Goal: Task Accomplishment & Management: Manage account settings

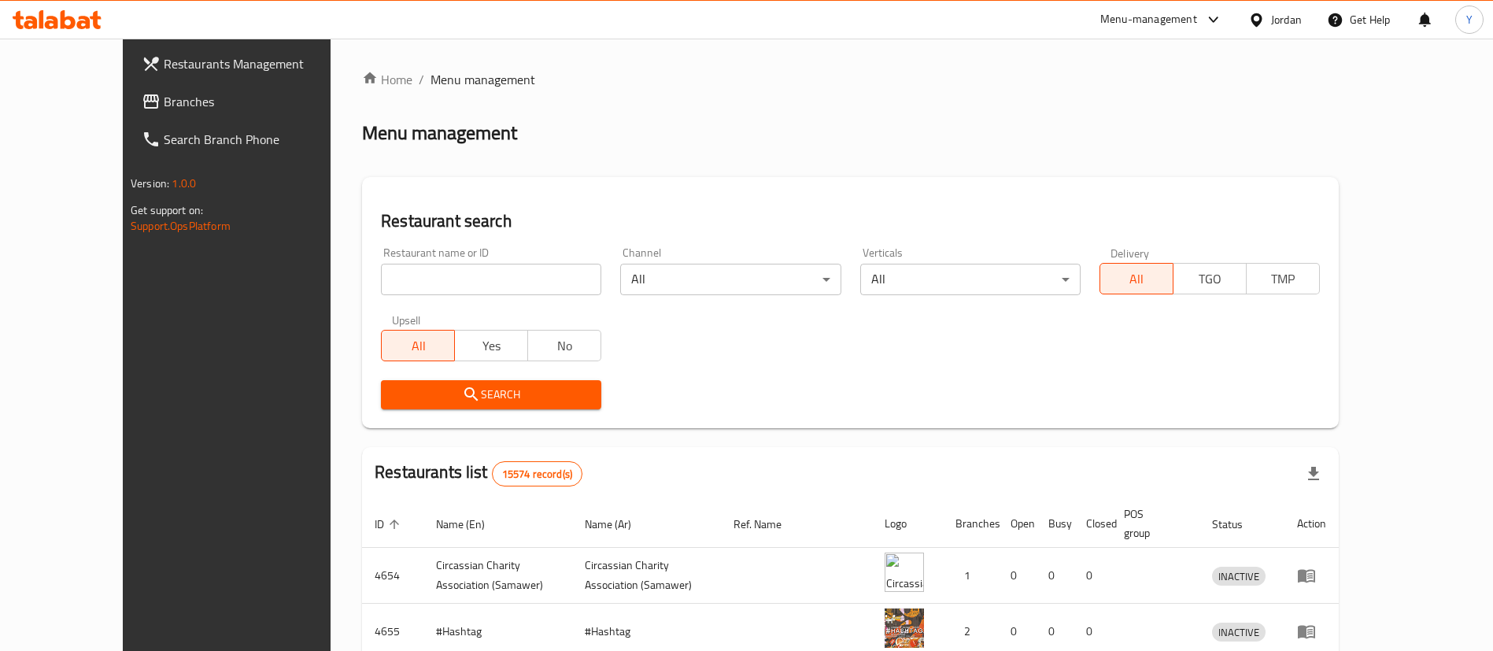
click at [164, 109] on span "Branches" at bounding box center [262, 101] width 196 height 19
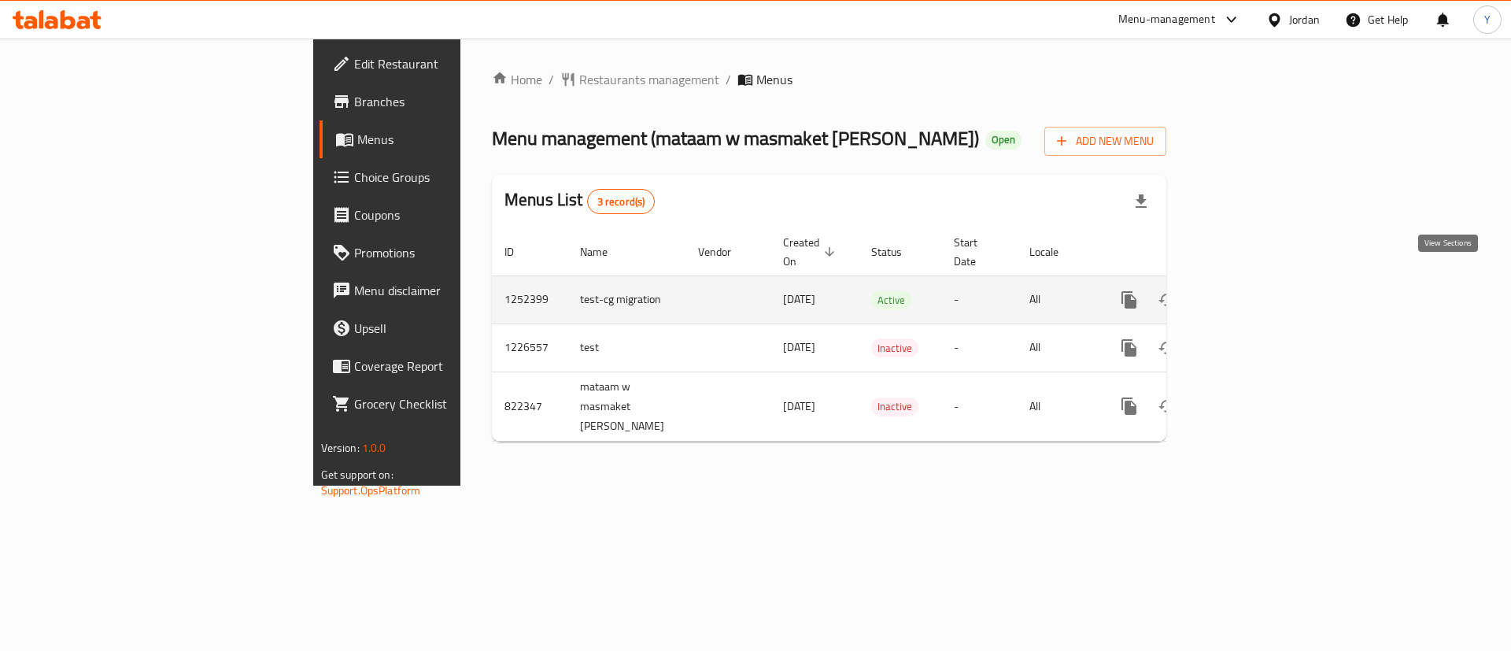
click at [1250, 293] on icon "enhanced table" at bounding box center [1243, 300] width 14 height 14
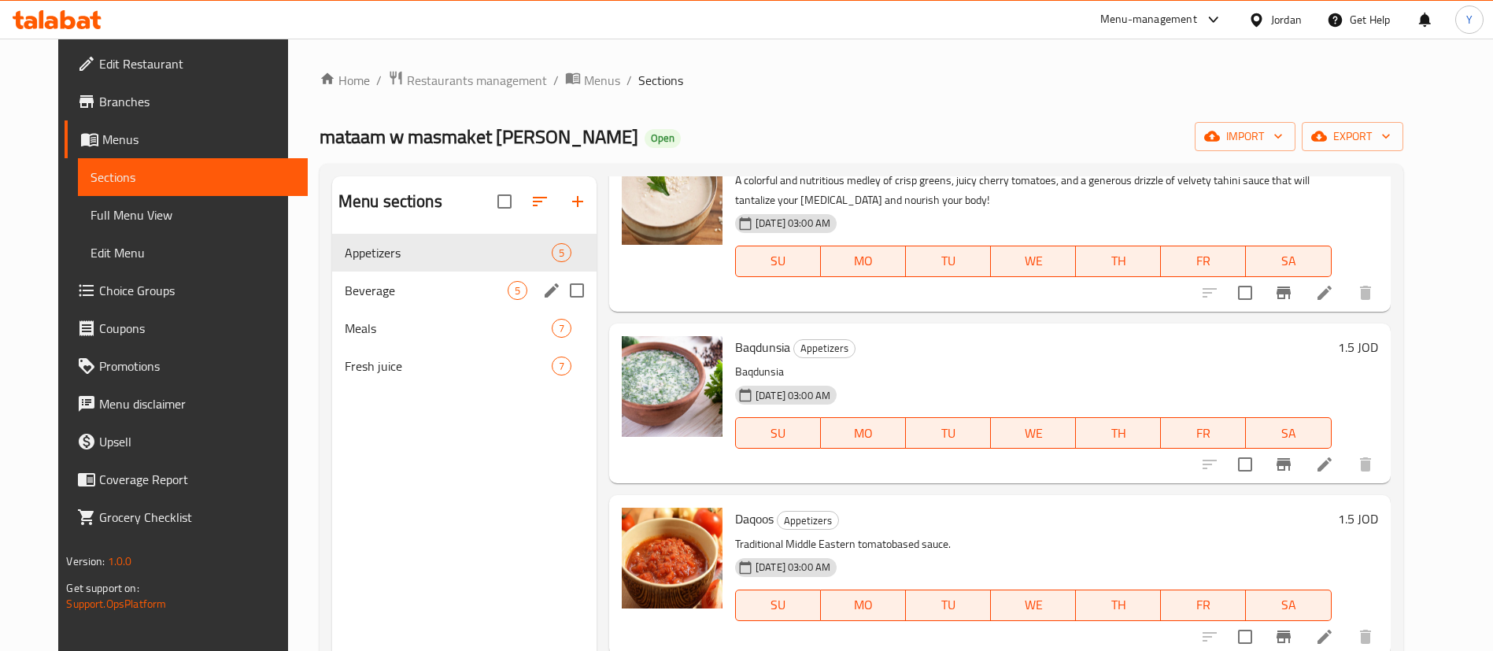
click at [345, 290] on span "Beverage" at bounding box center [426, 290] width 163 height 19
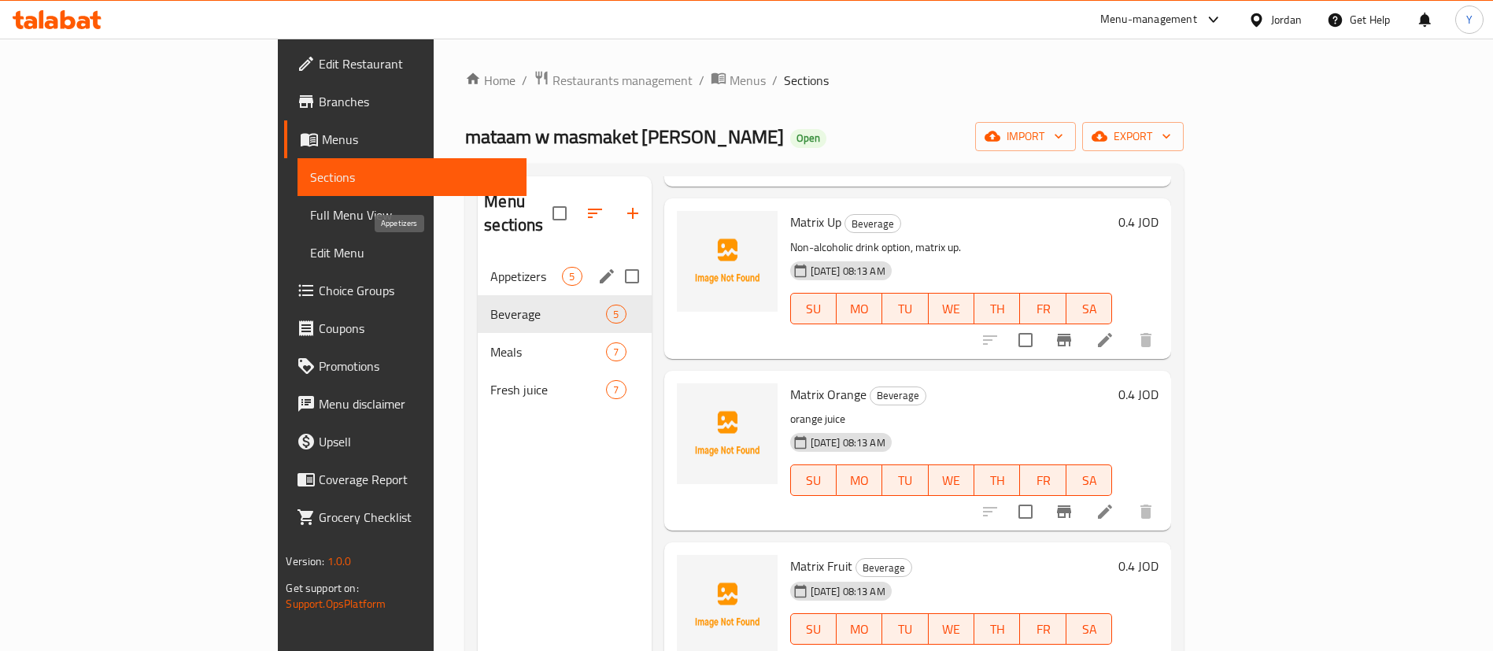
click at [490, 267] on span "Appetizers" at bounding box center [526, 276] width 72 height 19
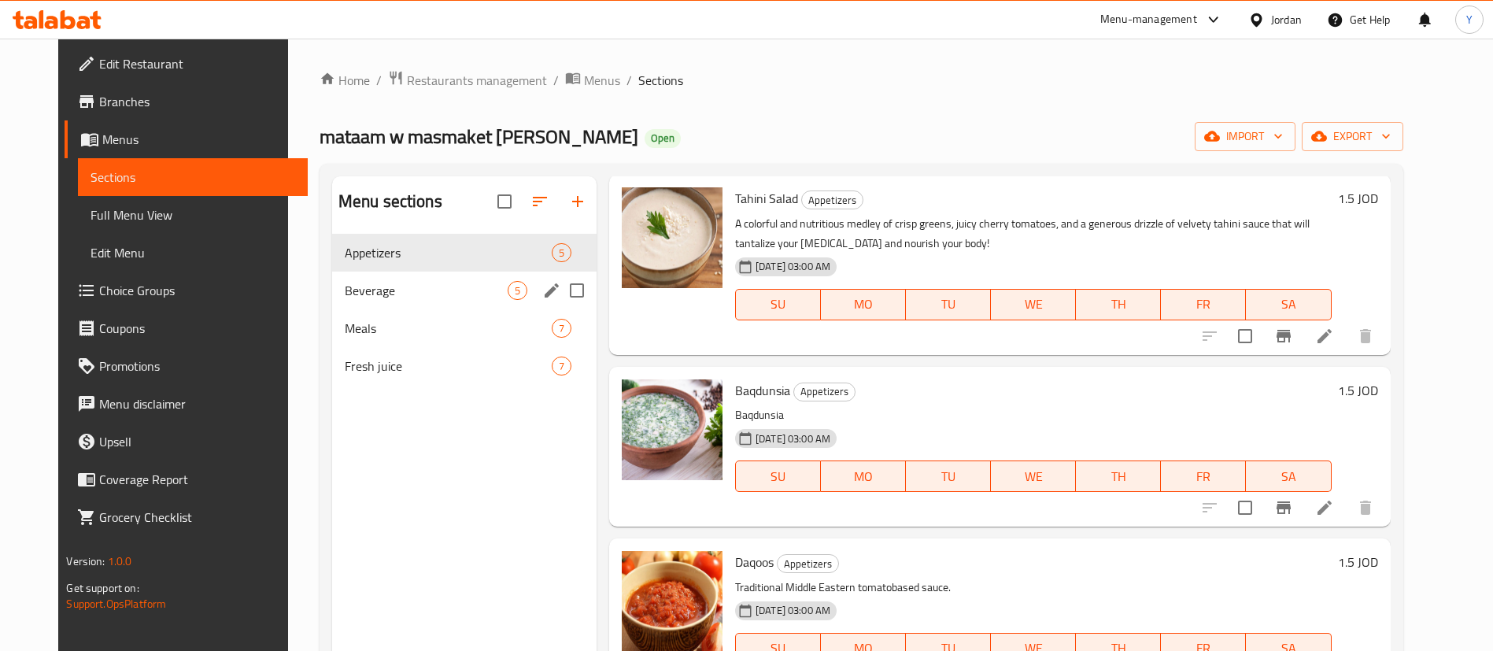
scroll to position [268, 0]
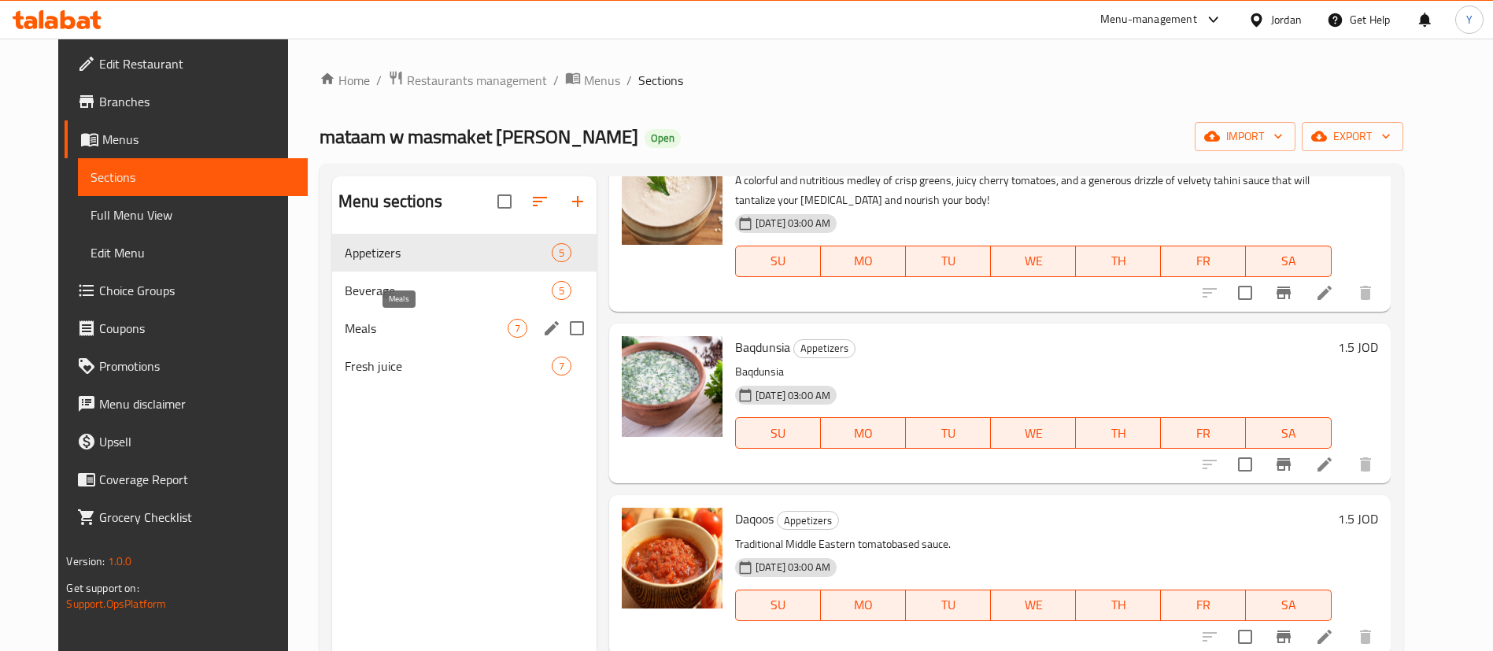
click at [352, 330] on span "Meals" at bounding box center [426, 328] width 163 height 19
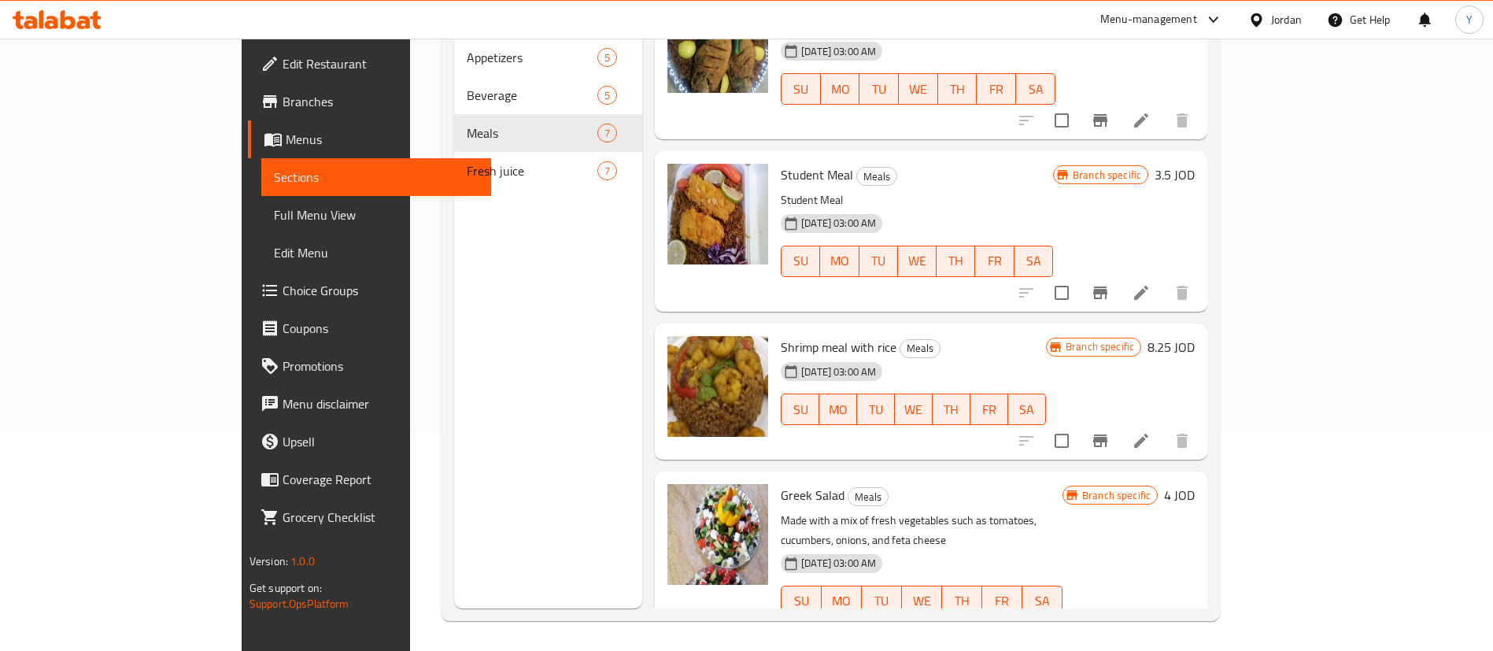
scroll to position [220, 0]
click at [1164, 617] on li at bounding box center [1141, 631] width 44 height 28
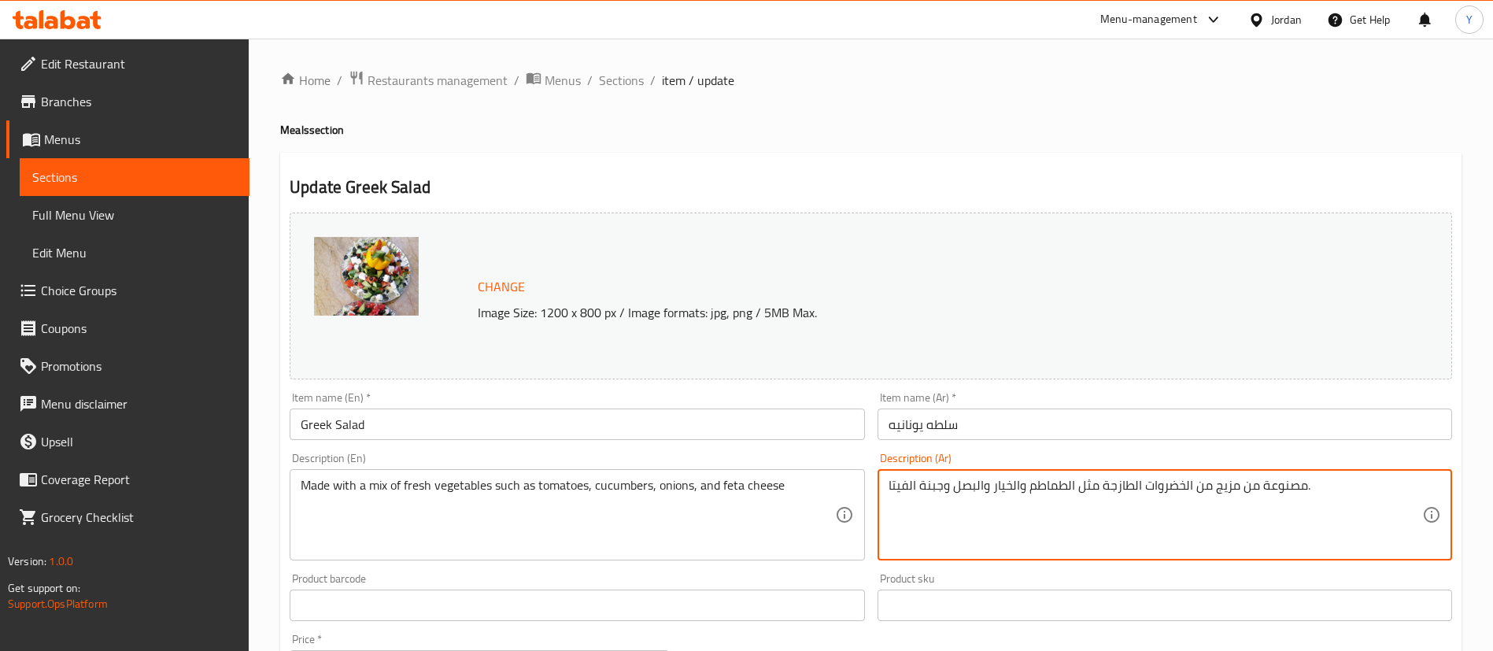
drag, startPoint x: 1332, startPoint y: 485, endPoint x: 852, endPoint y: 463, distance: 480.7
click at [1050, 534] on textarea "مصنوعة من مزيج من الخضروات الطازجة مثل الطماطم والخيار والبصل وجبنة الفيتا." at bounding box center [1156, 515] width 534 height 75
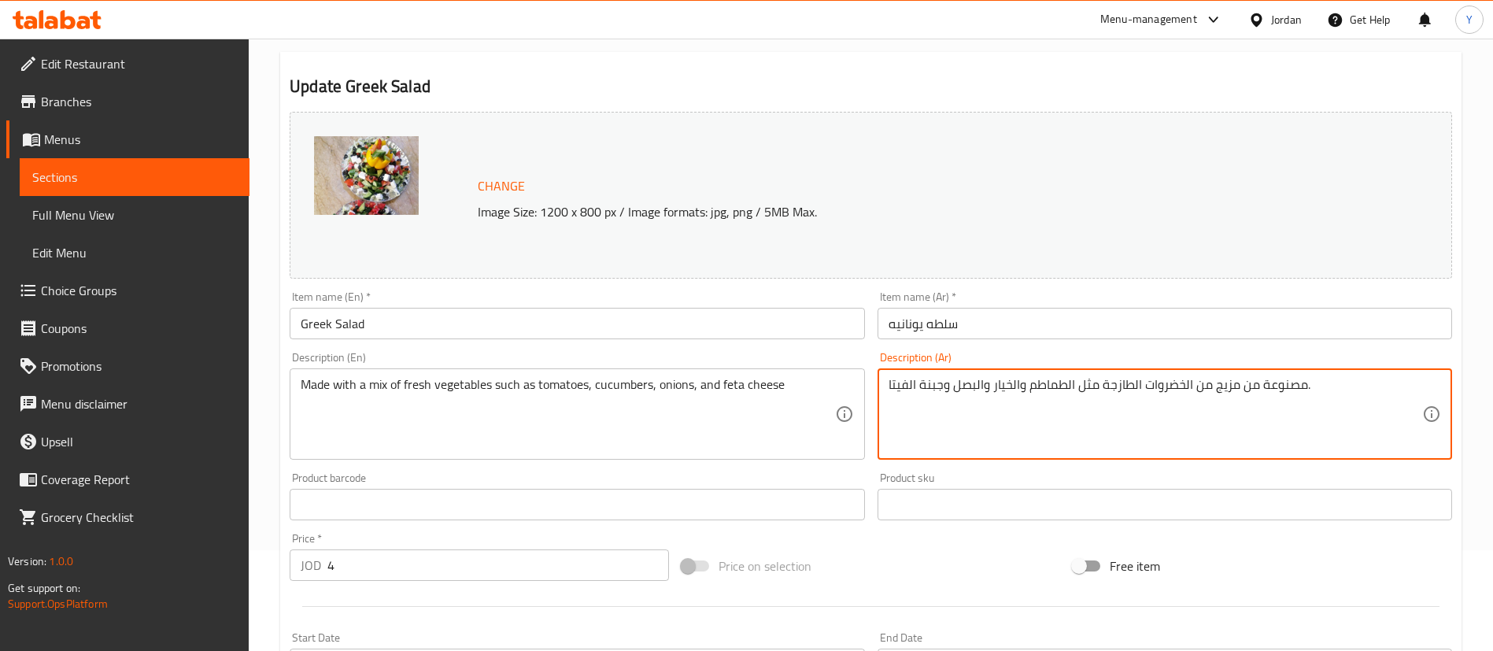
scroll to position [236, 0]
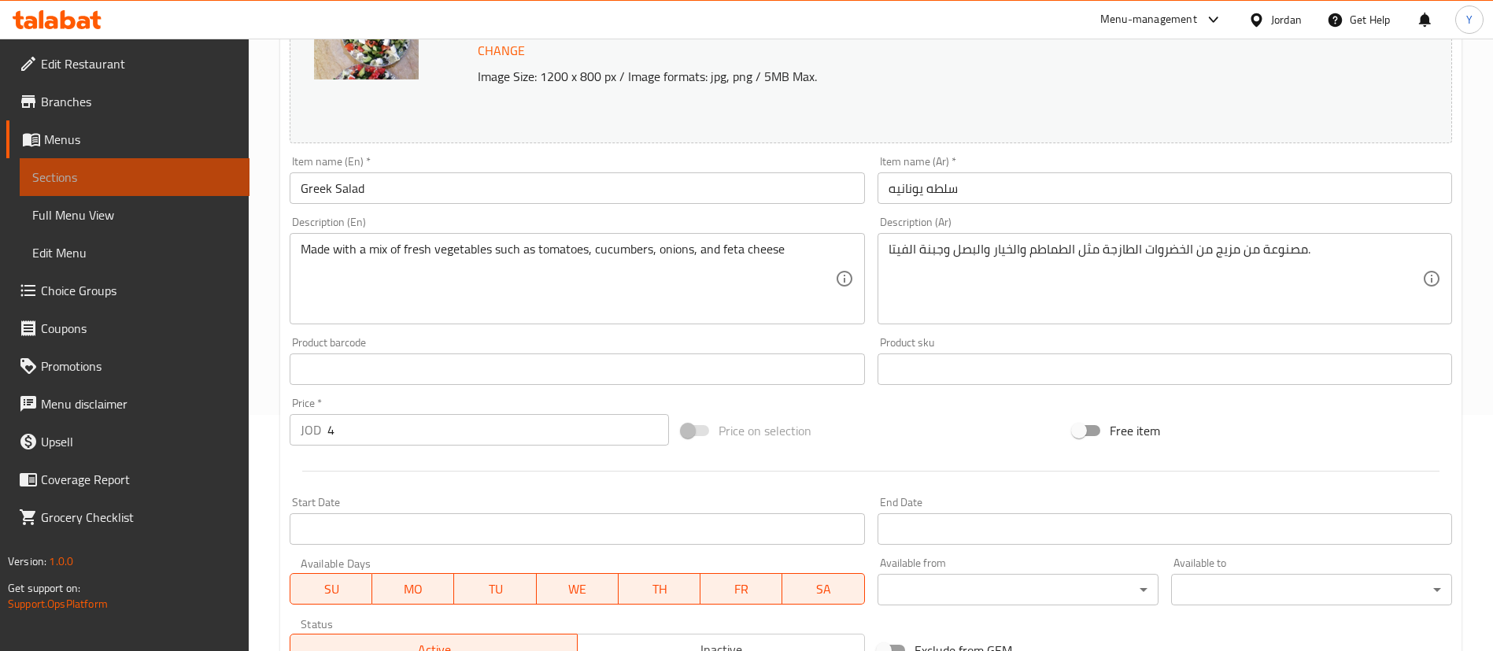
click at [231, 181] on span "Sections" at bounding box center [134, 177] width 205 height 19
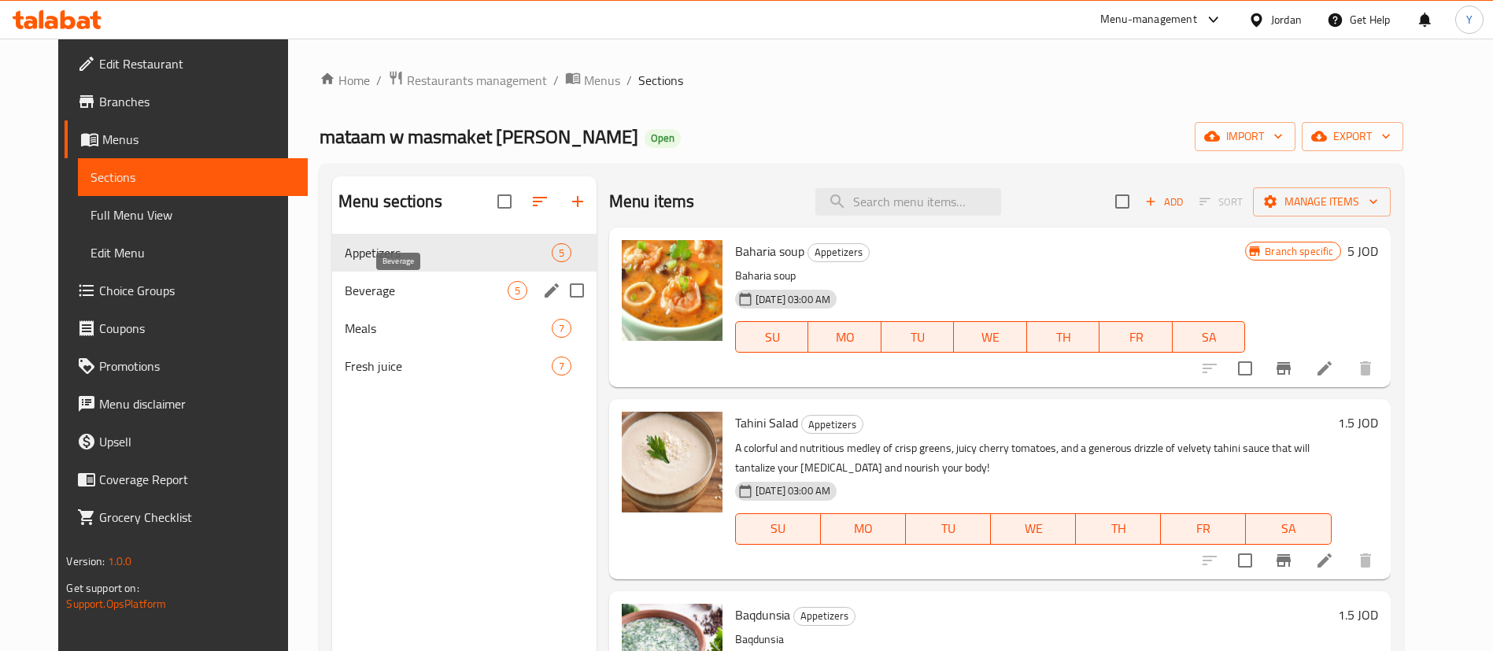
click at [350, 294] on span "Beverage" at bounding box center [426, 290] width 163 height 19
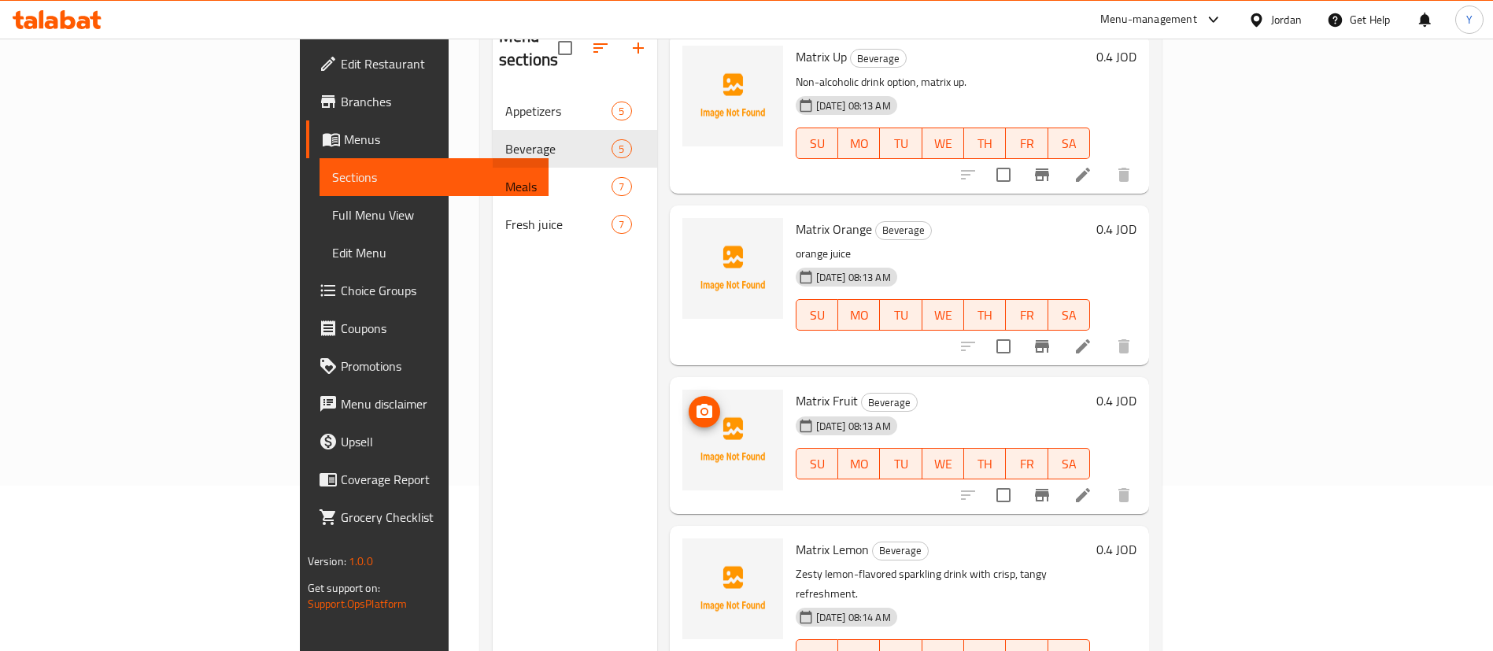
scroll to position [220, 0]
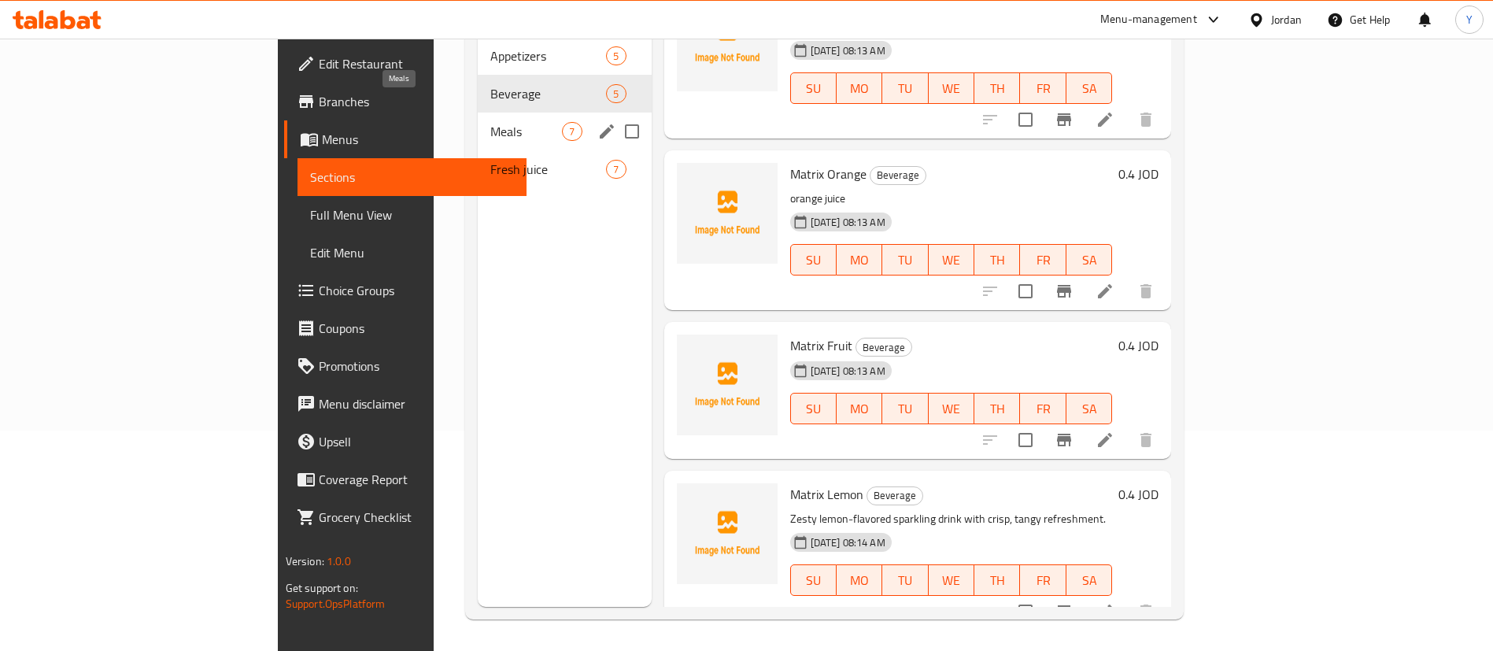
click at [490, 122] on span "Meals" at bounding box center [526, 131] width 72 height 19
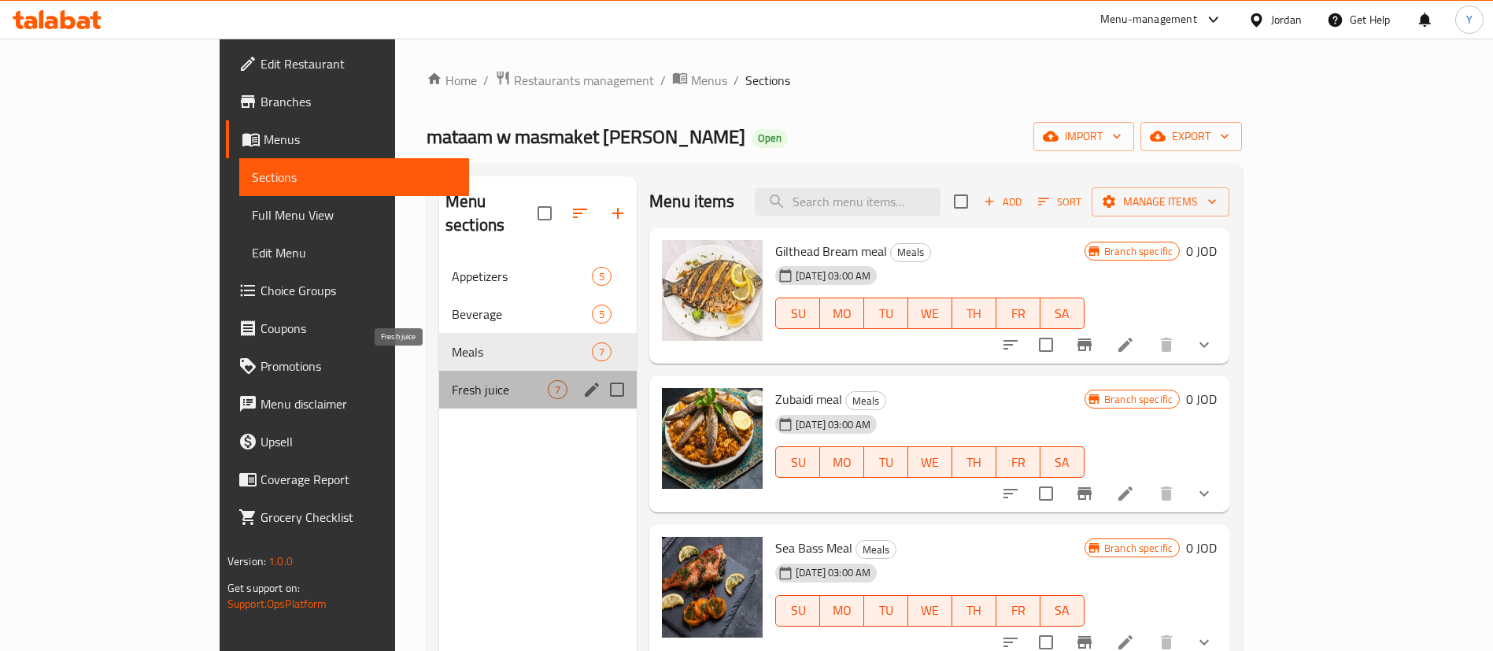
click at [452, 380] on span "Fresh juice" at bounding box center [500, 389] width 96 height 19
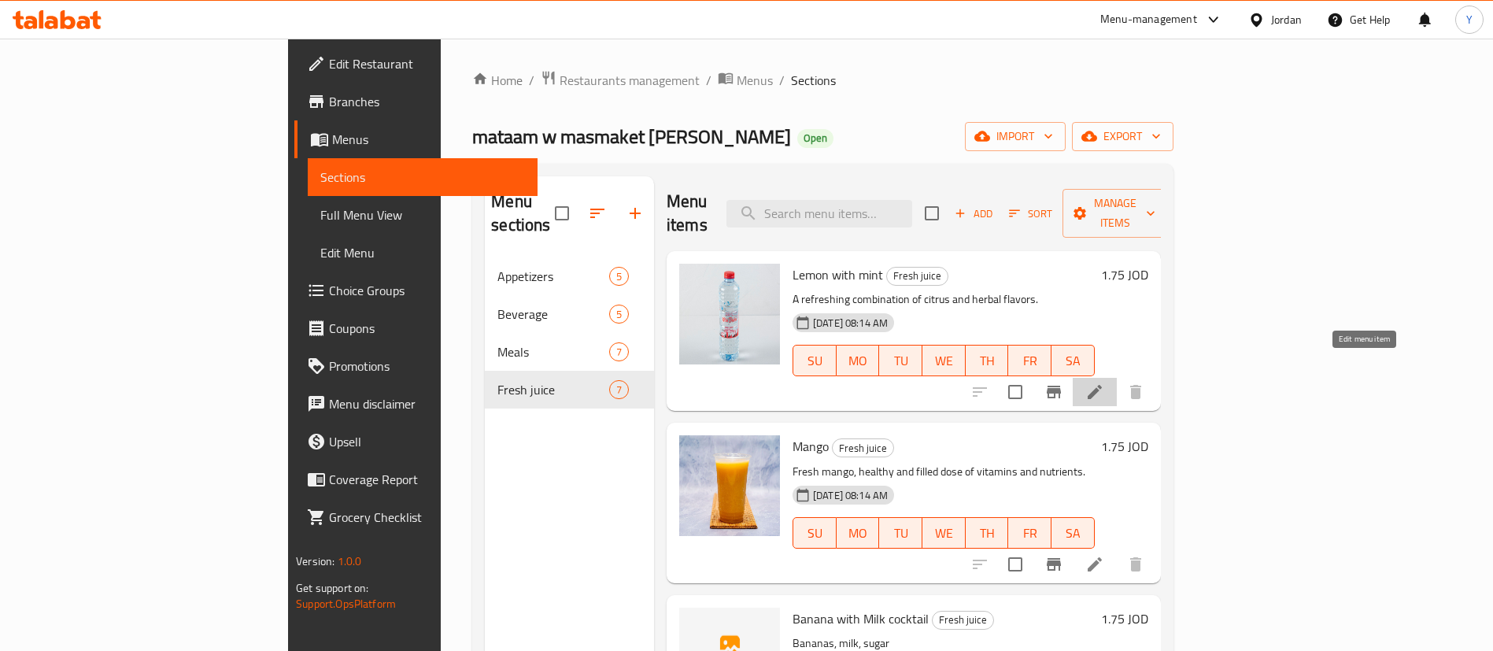
click at [1102, 385] on icon at bounding box center [1095, 392] width 14 height 14
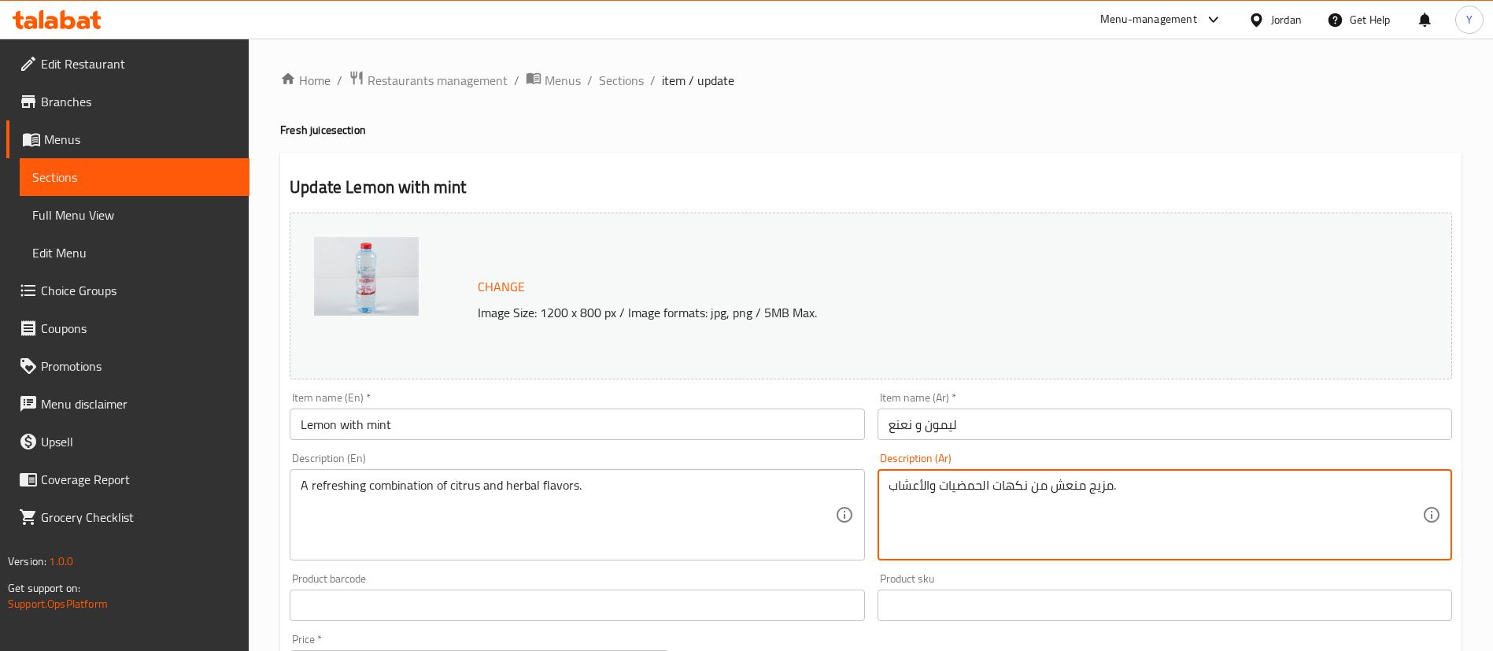
drag, startPoint x: 1178, startPoint y: 487, endPoint x: 822, endPoint y: 486, distance: 356.6
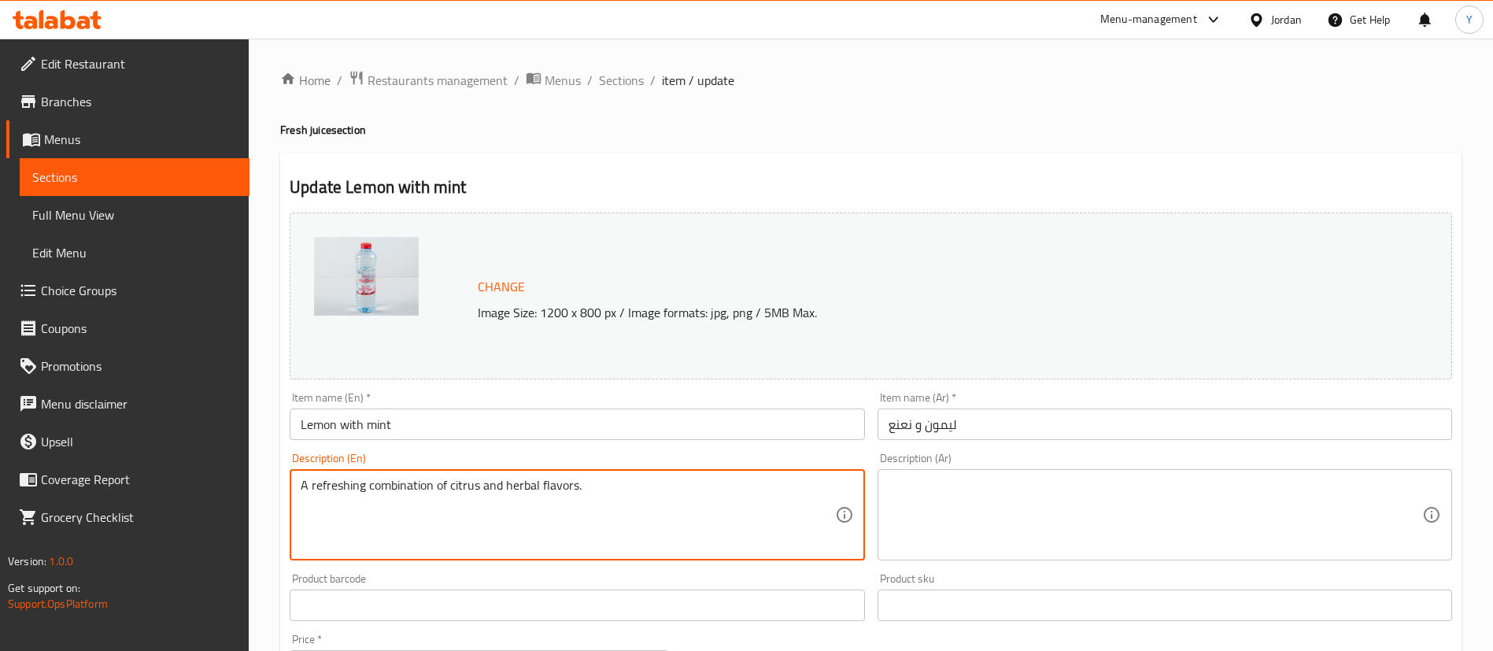
drag, startPoint x: 348, startPoint y: 466, endPoint x: 2, endPoint y: 449, distance: 346.0
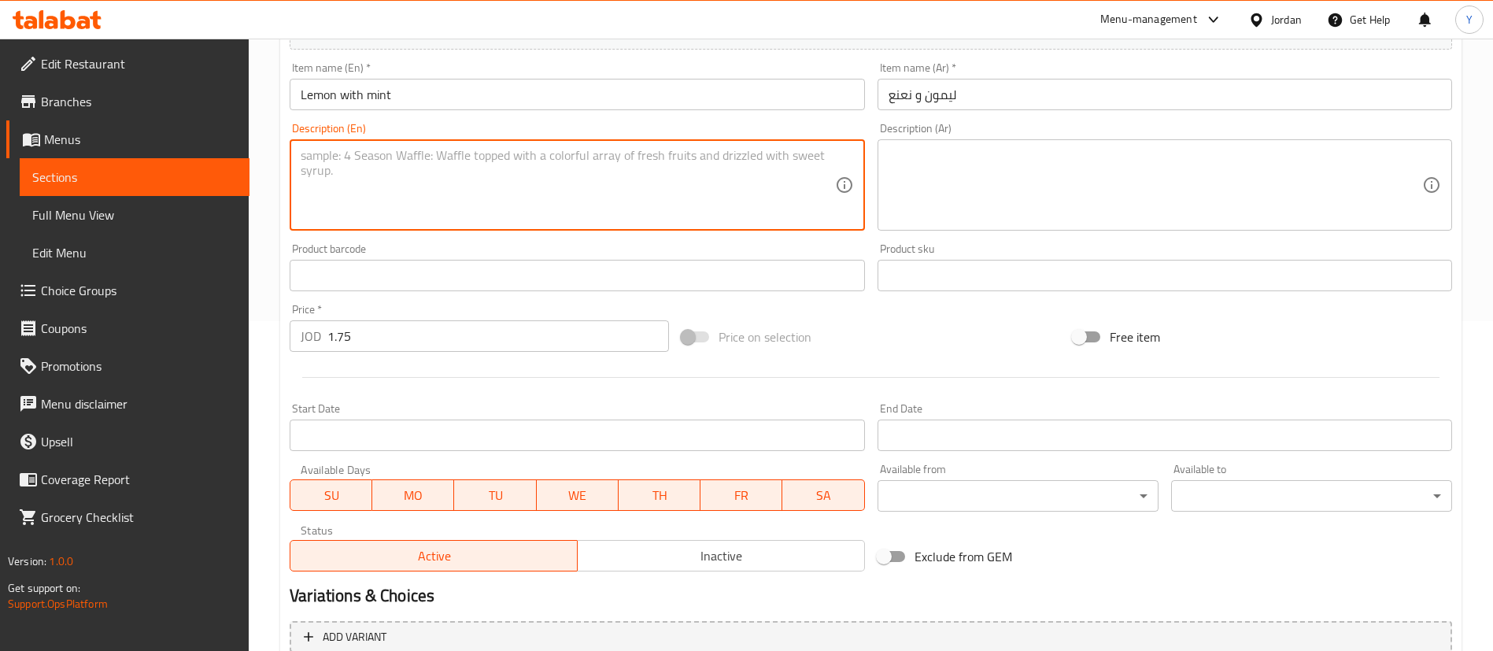
scroll to position [484, 0]
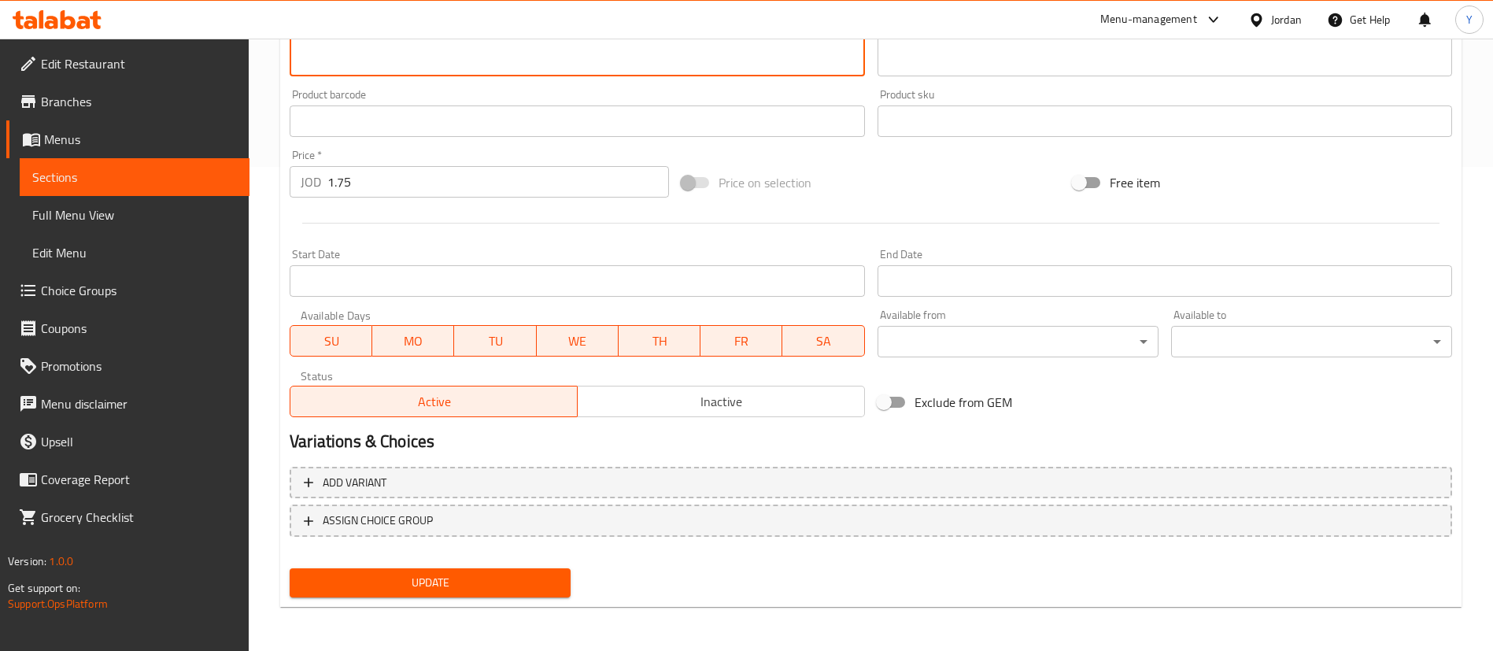
click at [451, 568] on button "Update" at bounding box center [430, 582] width 281 height 29
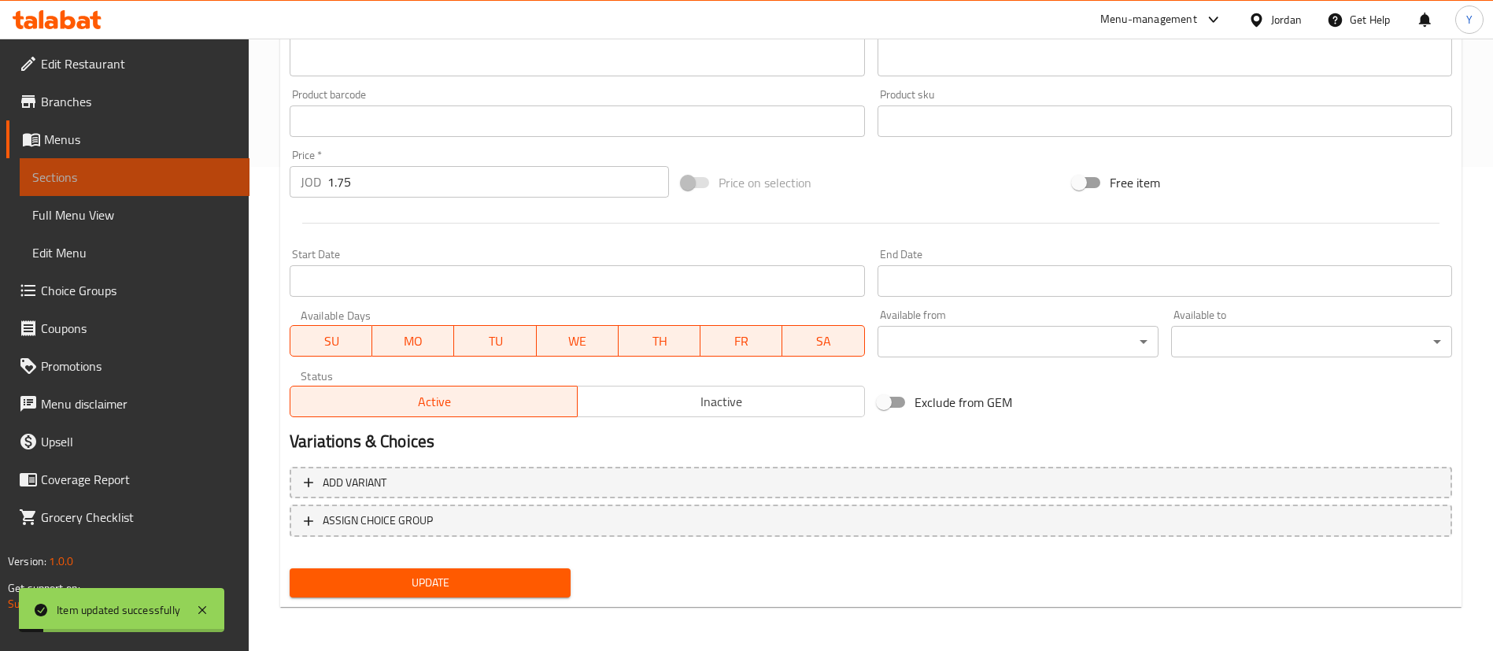
click at [154, 174] on span "Sections" at bounding box center [134, 177] width 205 height 19
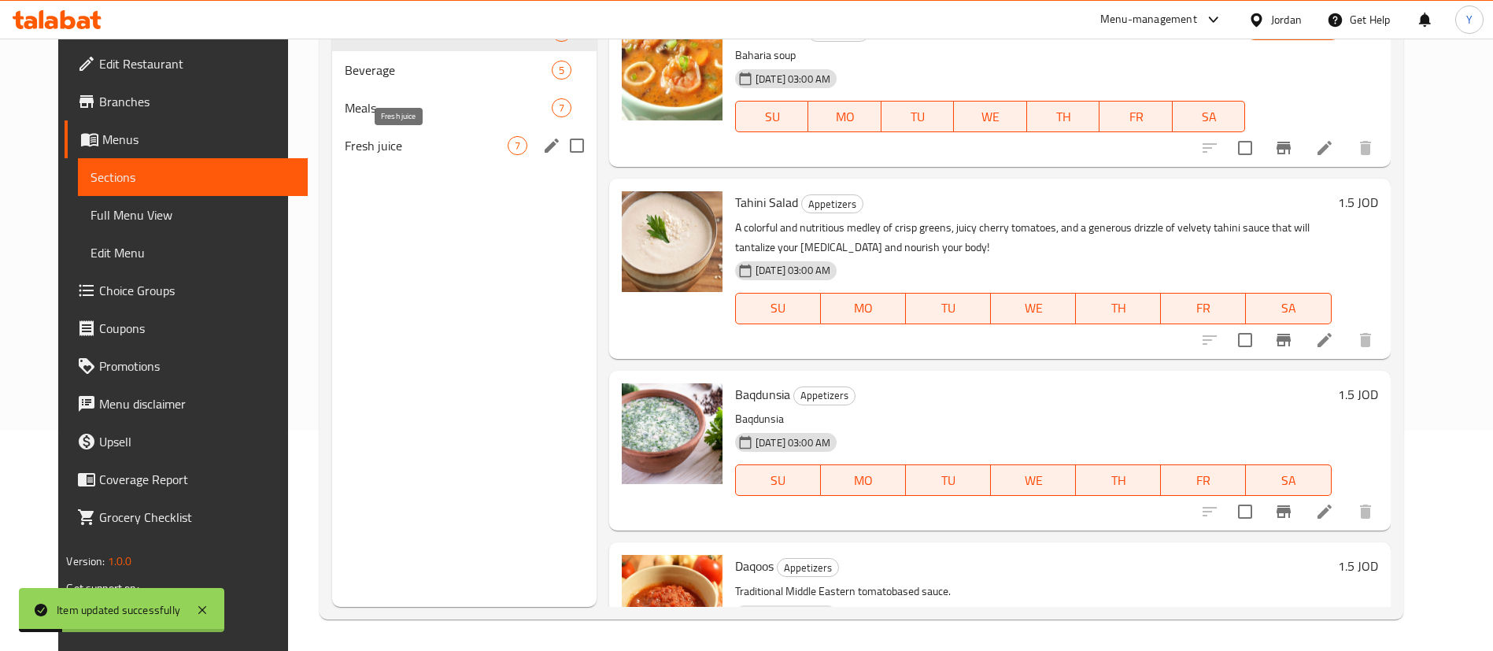
click at [378, 142] on span "Fresh juice" at bounding box center [426, 145] width 163 height 19
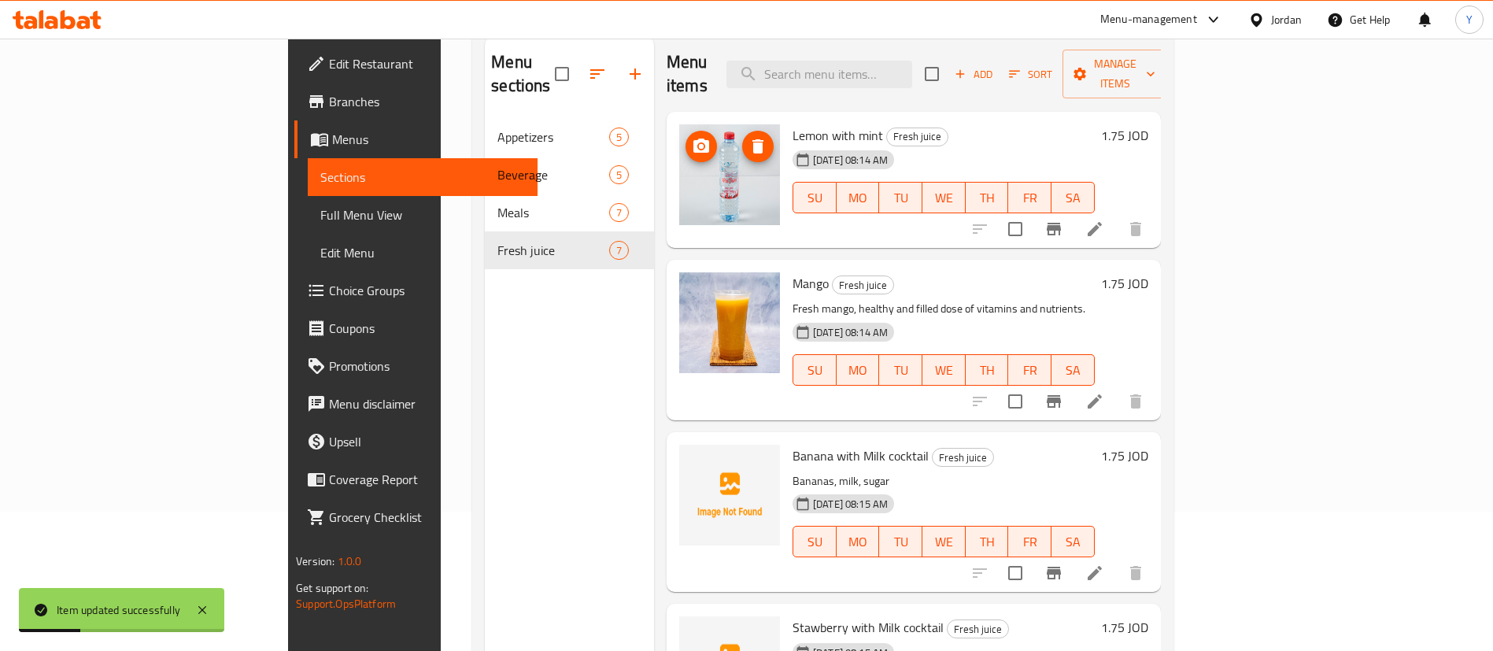
scroll to position [102, 0]
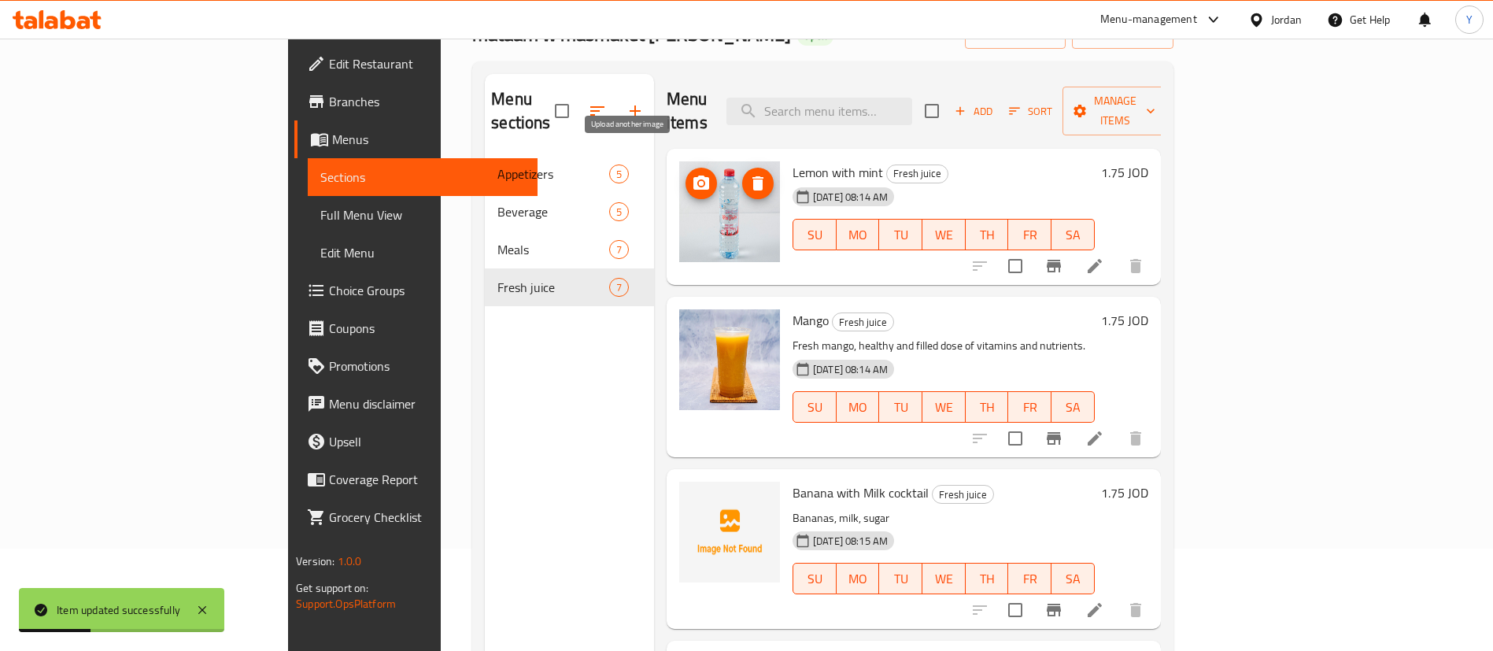
click at [694, 176] on icon "upload picture" at bounding box center [702, 183] width 16 height 14
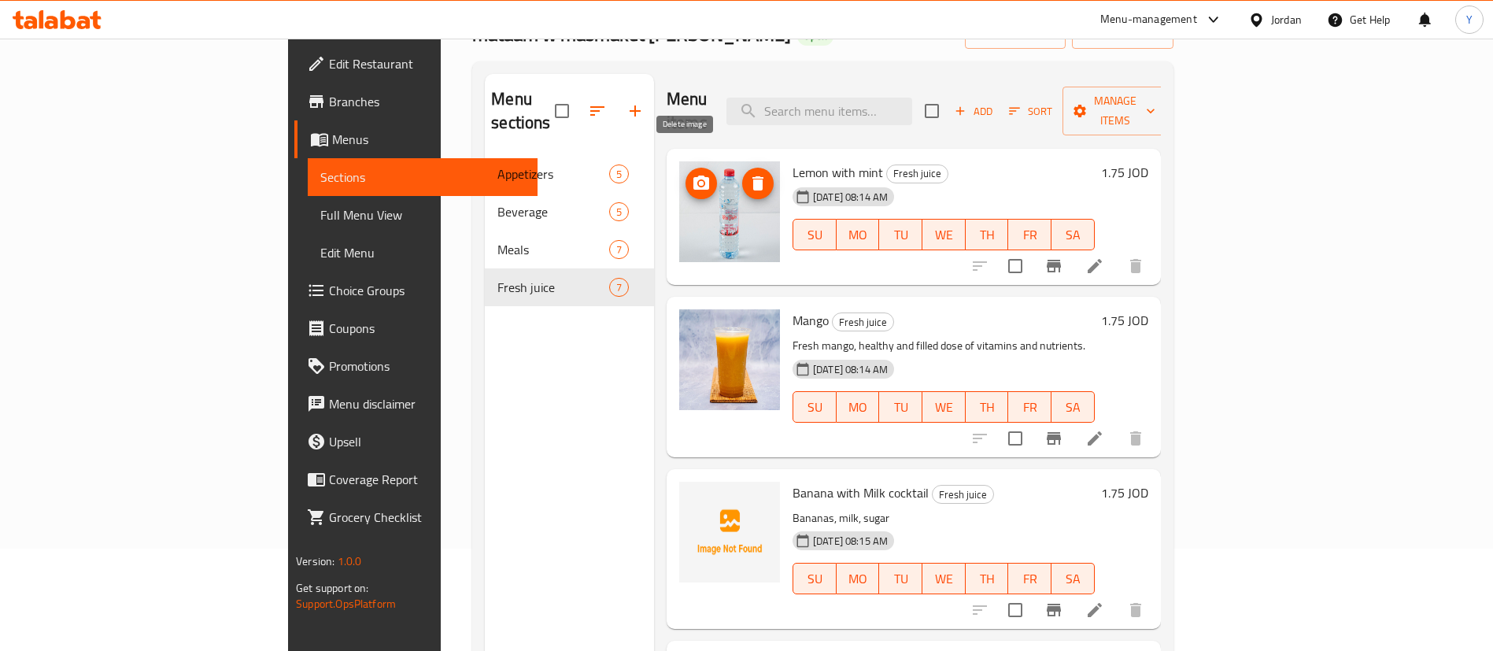
click at [753, 176] on icon "delete image" at bounding box center [758, 183] width 11 height 14
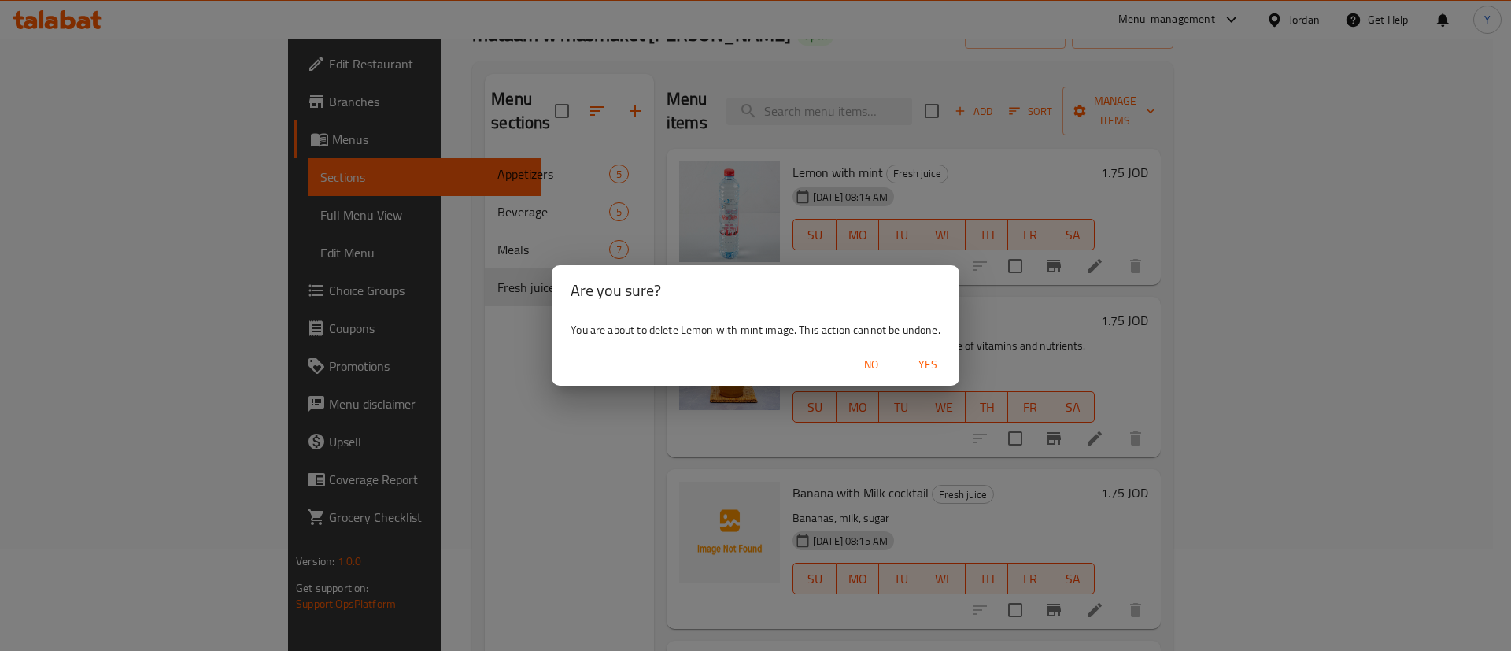
click at [949, 367] on button "Yes" at bounding box center [928, 364] width 50 height 29
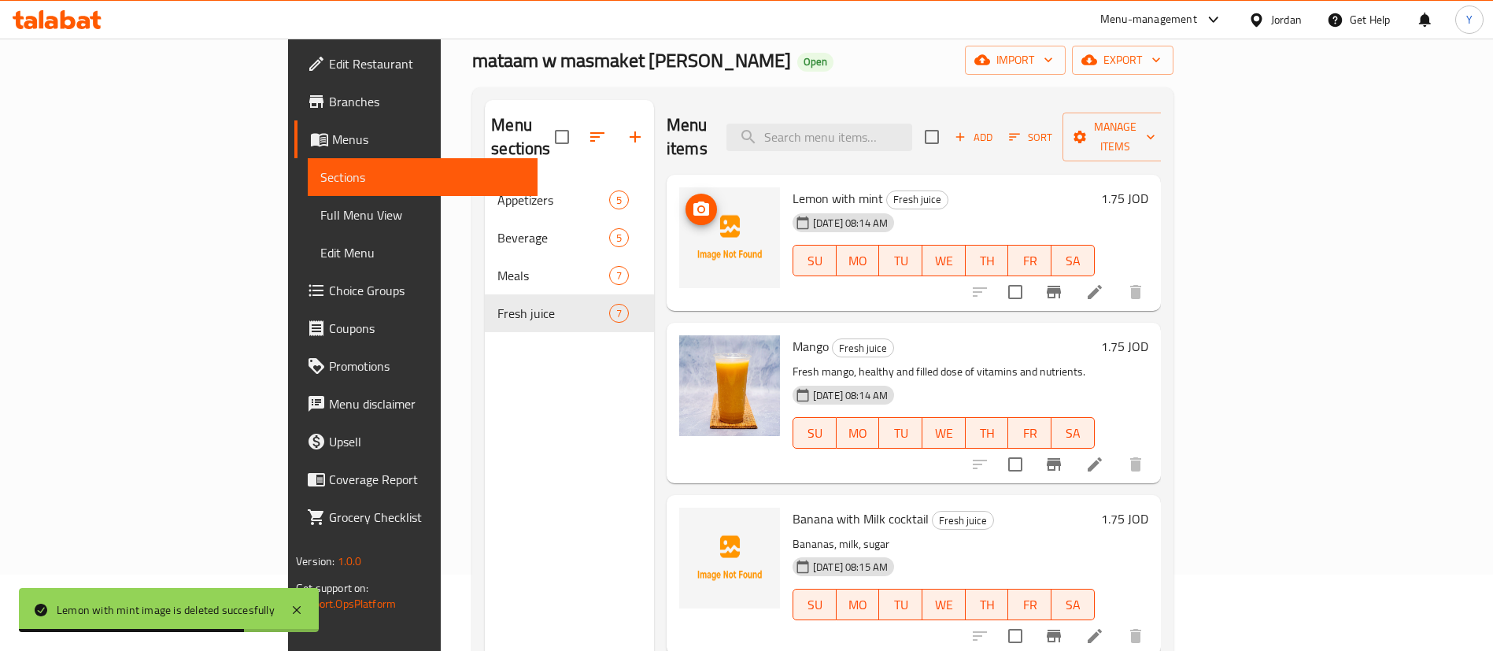
scroll to position [0, 0]
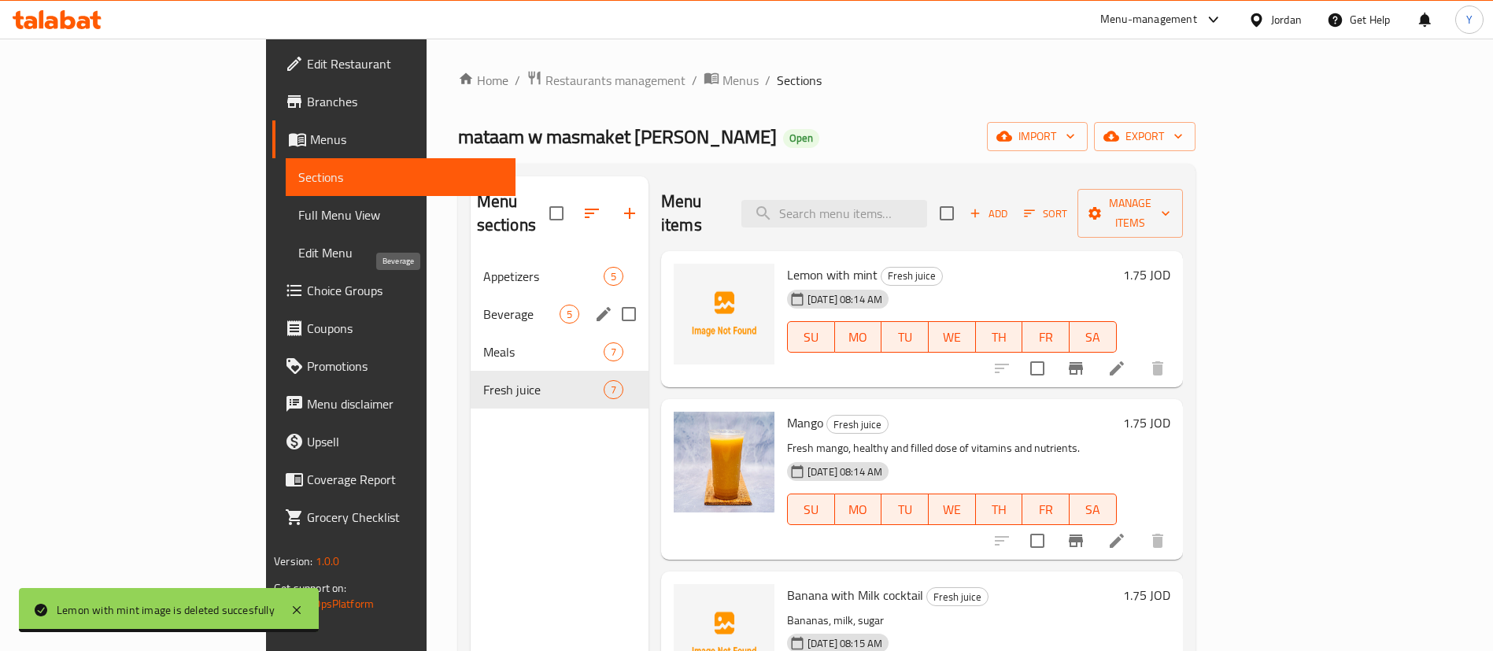
click at [483, 305] on span "Beverage" at bounding box center [521, 314] width 76 height 19
